Goal: Find specific page/section: Find specific page/section

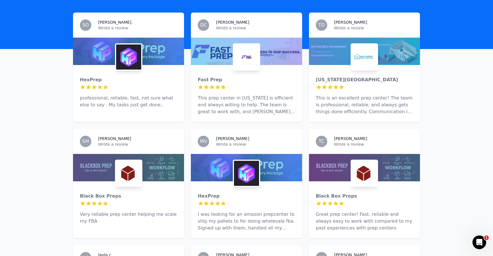
click at [157, 54] on div at bounding box center [128, 51] width 111 height 27
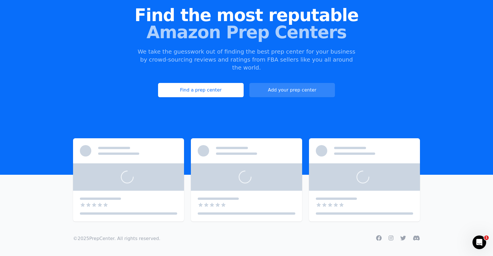
scroll to position [258, 0]
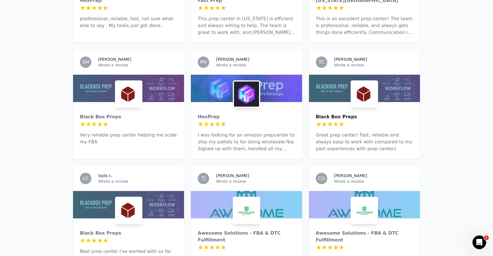
click at [348, 114] on div "Black Box Preps" at bounding box center [364, 117] width 97 height 7
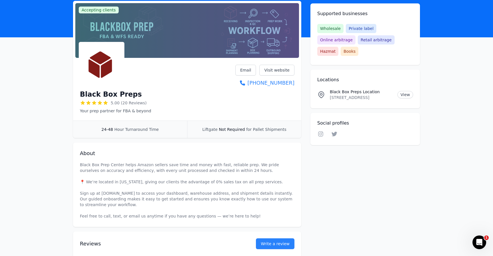
scroll to position [35, 0]
